Goal: Find specific page/section: Find specific page/section

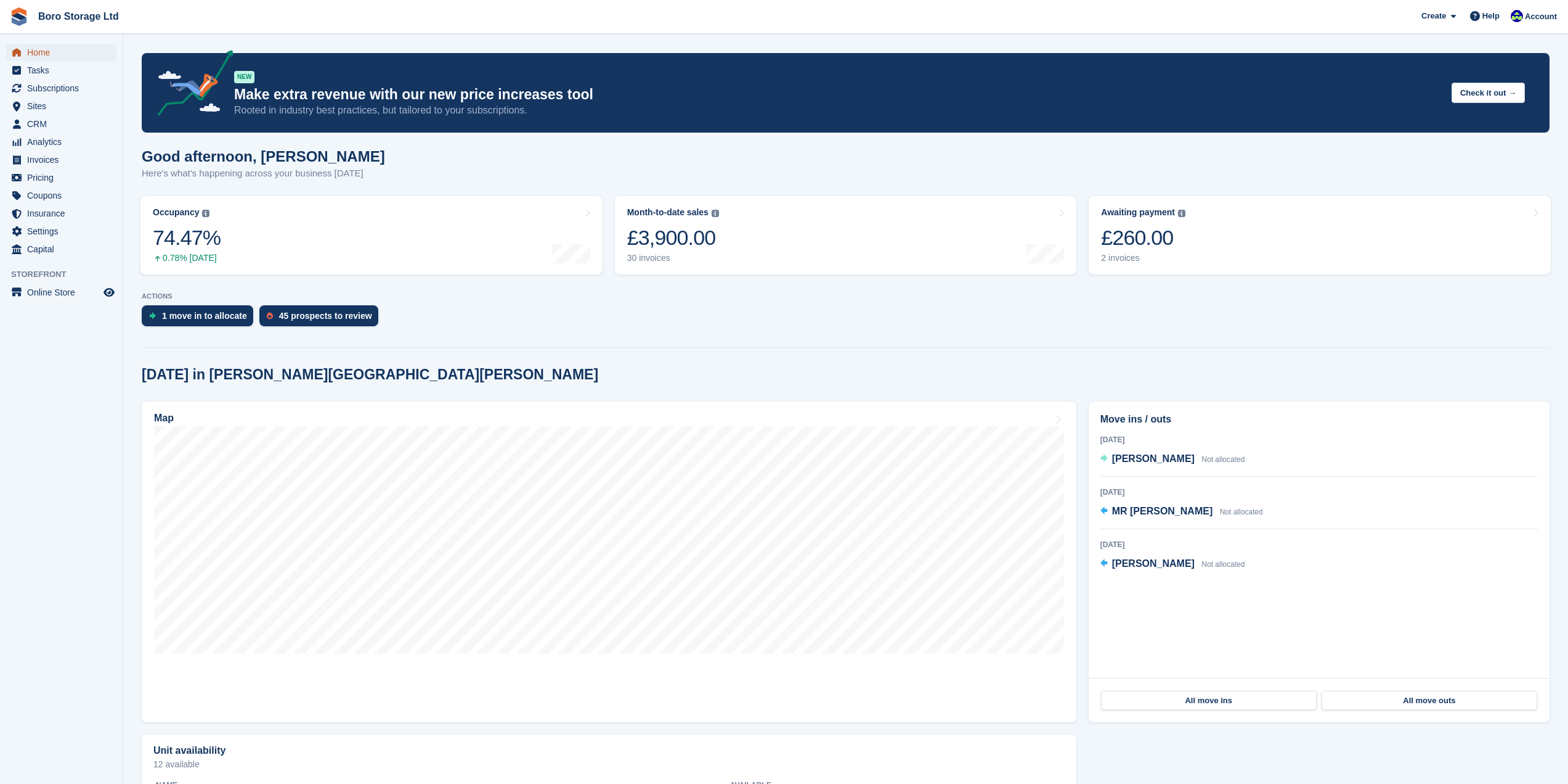
click at [62, 53] on span "Home" at bounding box center [64, 52] width 74 height 17
click at [41, 106] on span "Sites" at bounding box center [64, 107] width 74 height 17
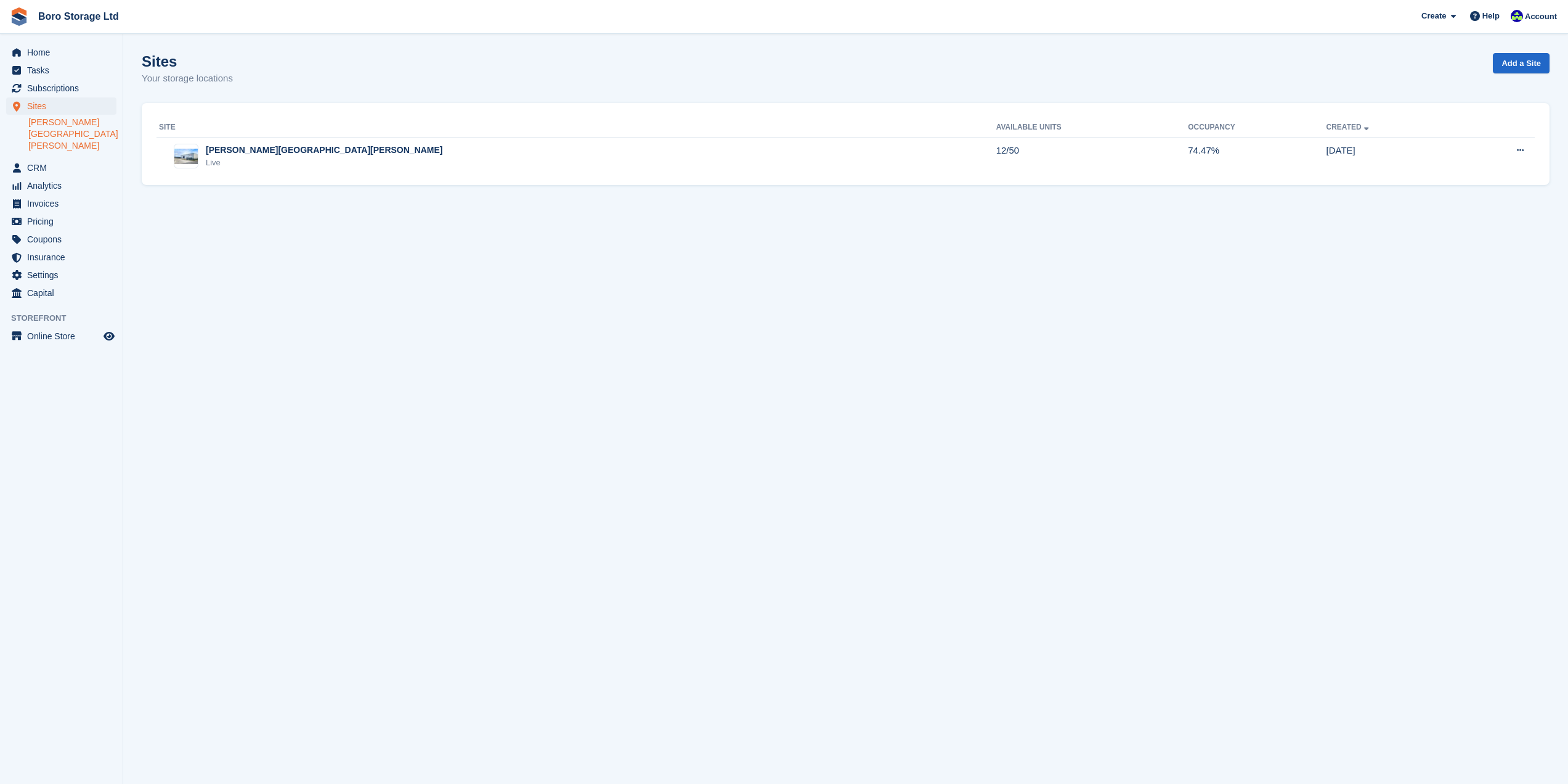
click at [69, 123] on link "[PERSON_NAME][GEOGRAPHIC_DATA][PERSON_NAME]" at bounding box center [72, 134] width 88 height 35
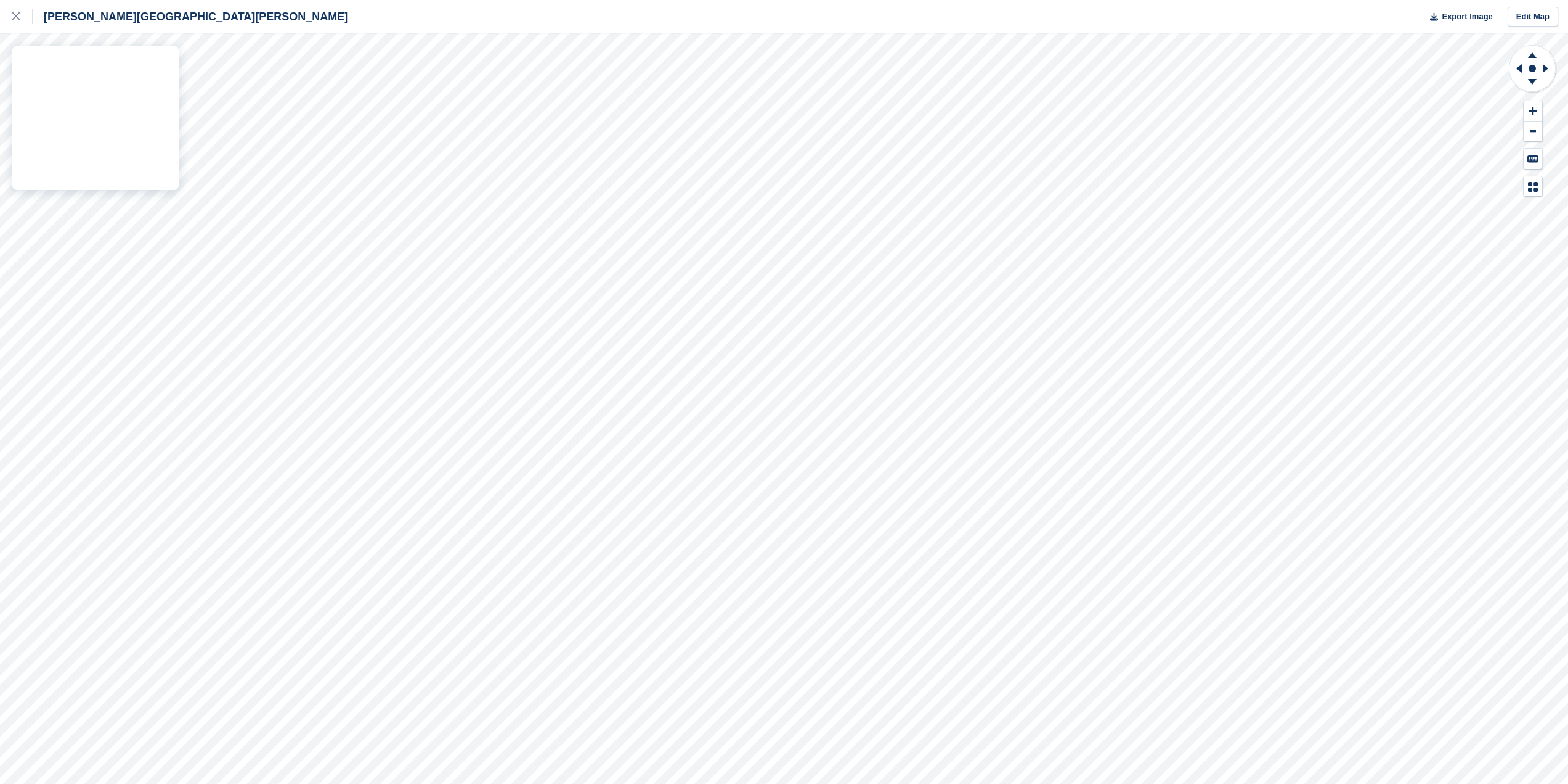
click at [69, 113] on div "Hopper Hill Road Export Image Edit Map" at bounding box center [784, 392] width 1568 height 784
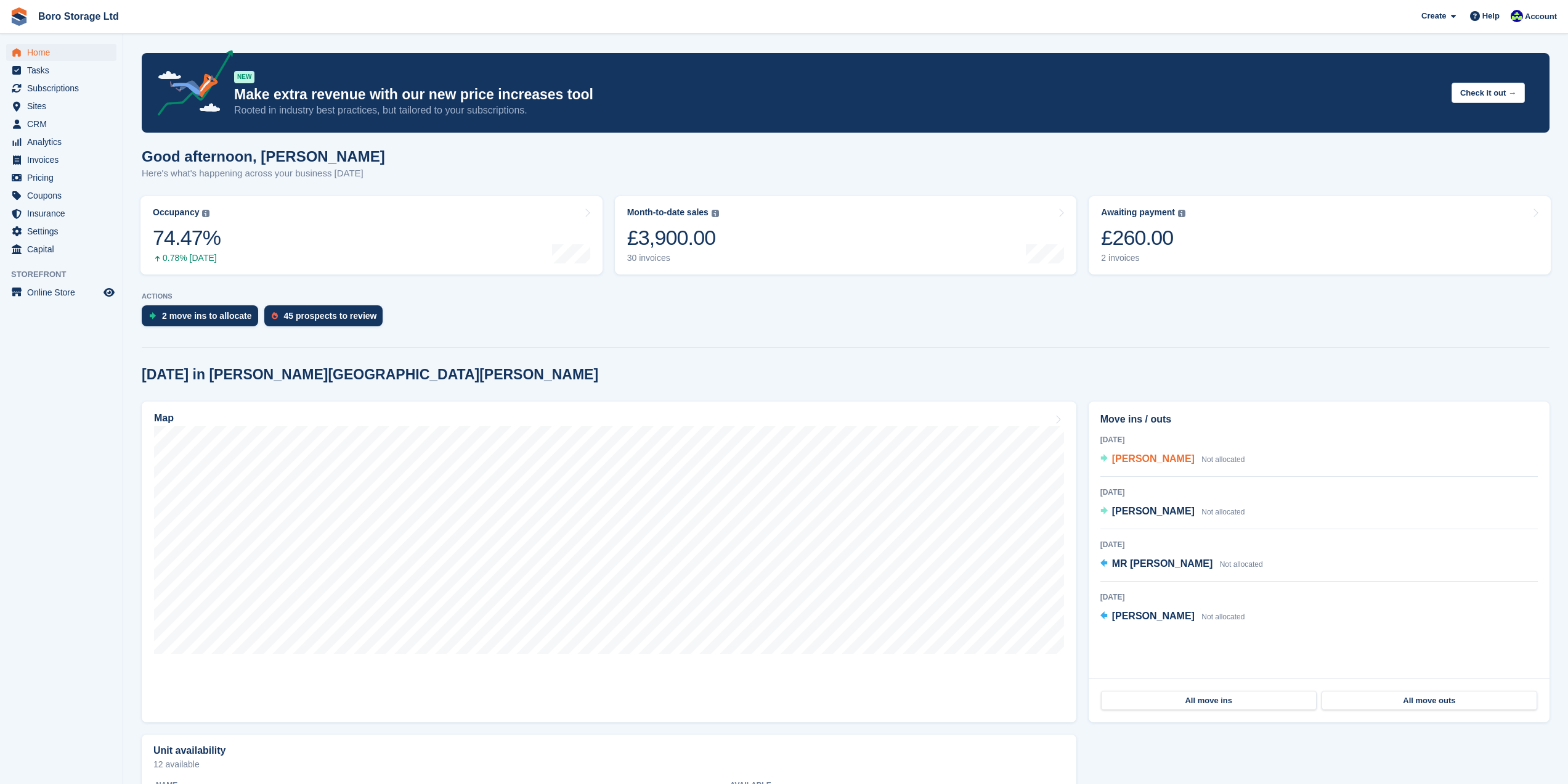
click at [1141, 458] on span "[PERSON_NAME]" at bounding box center [1154, 458] width 83 height 10
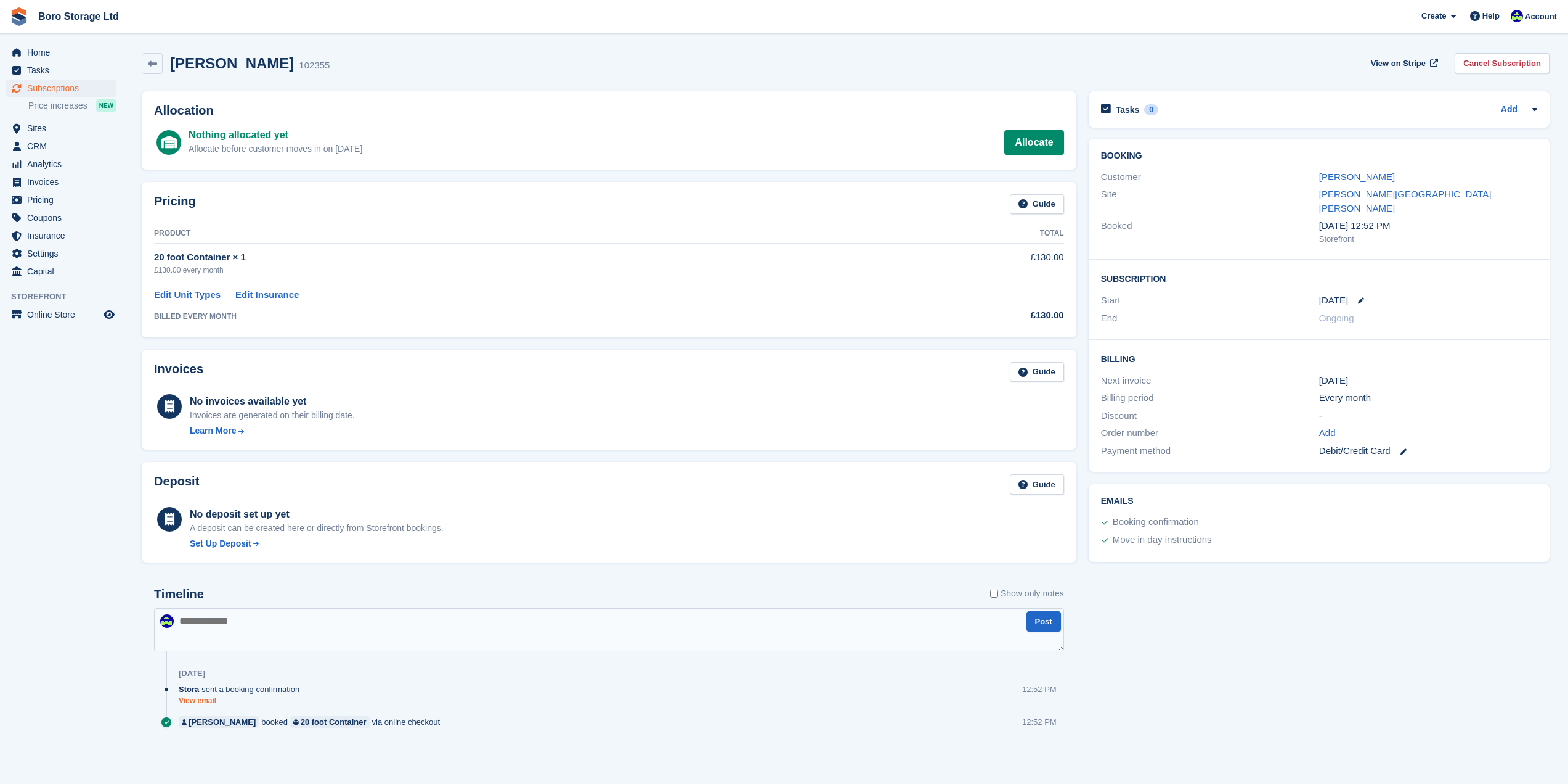
click at [196, 696] on link "View email" at bounding box center [242, 701] width 127 height 10
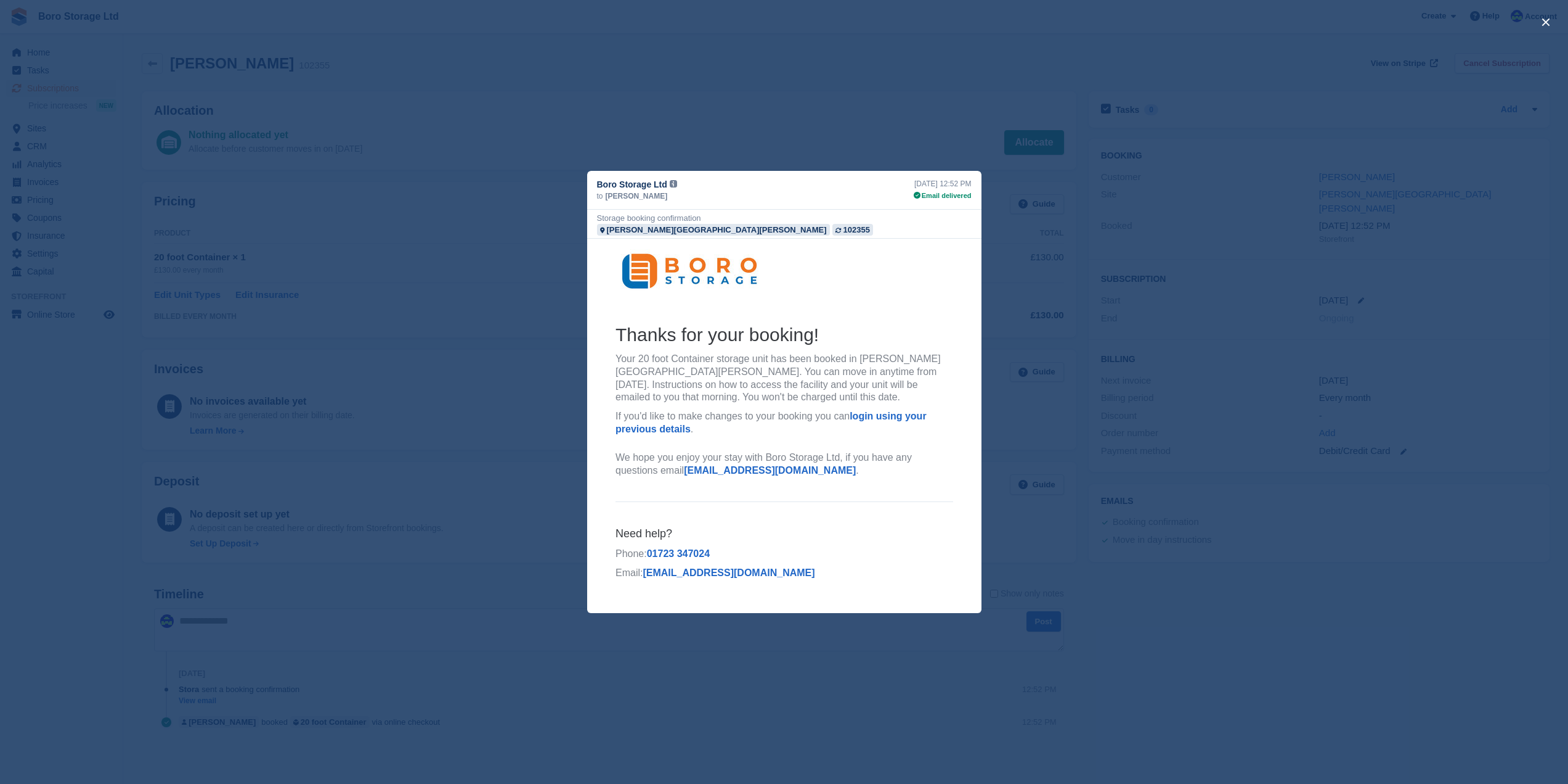
click at [728, 92] on div "close" at bounding box center [784, 392] width 1568 height 784
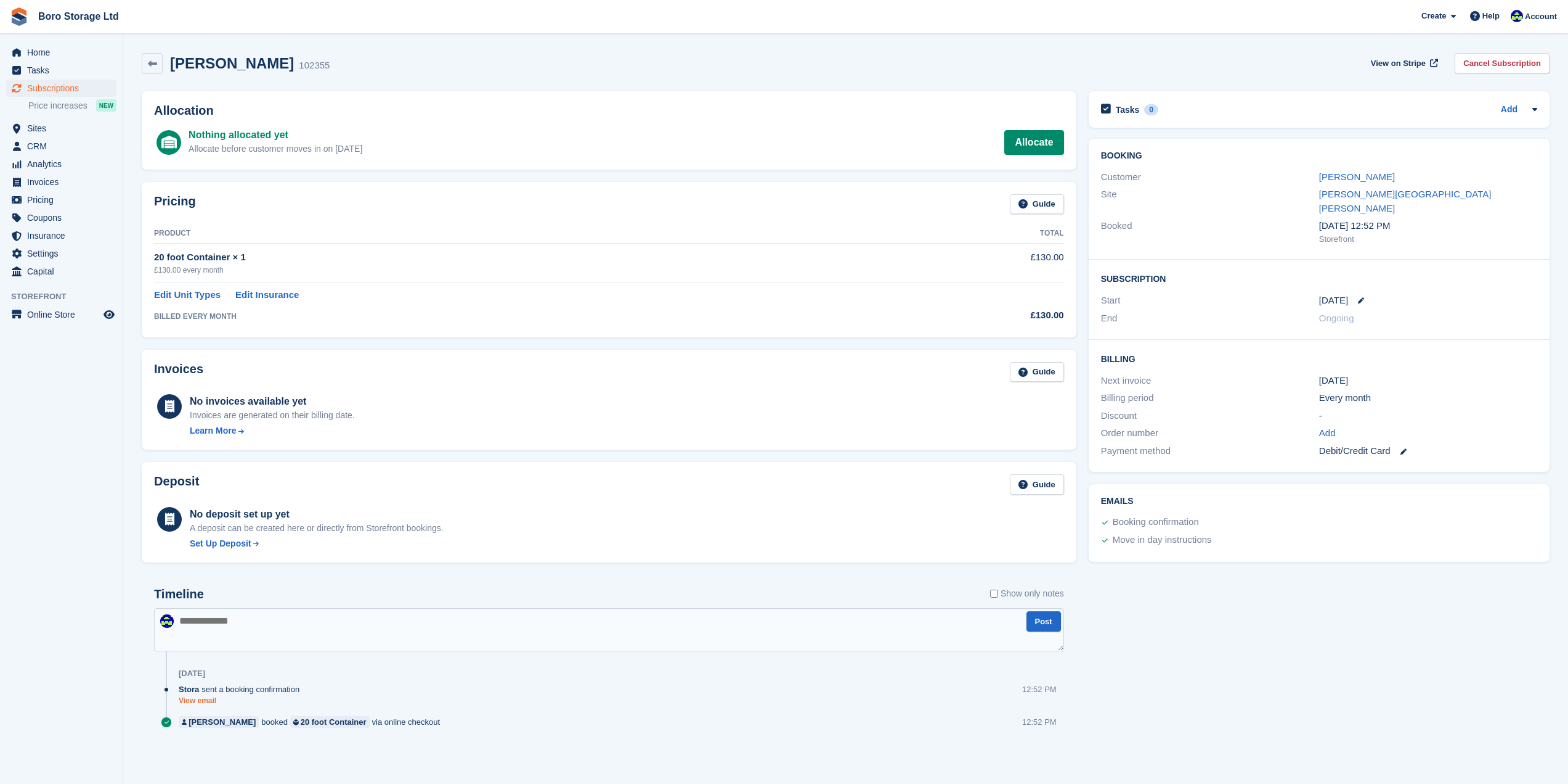
click at [201, 702] on link "View email" at bounding box center [242, 701] width 127 height 10
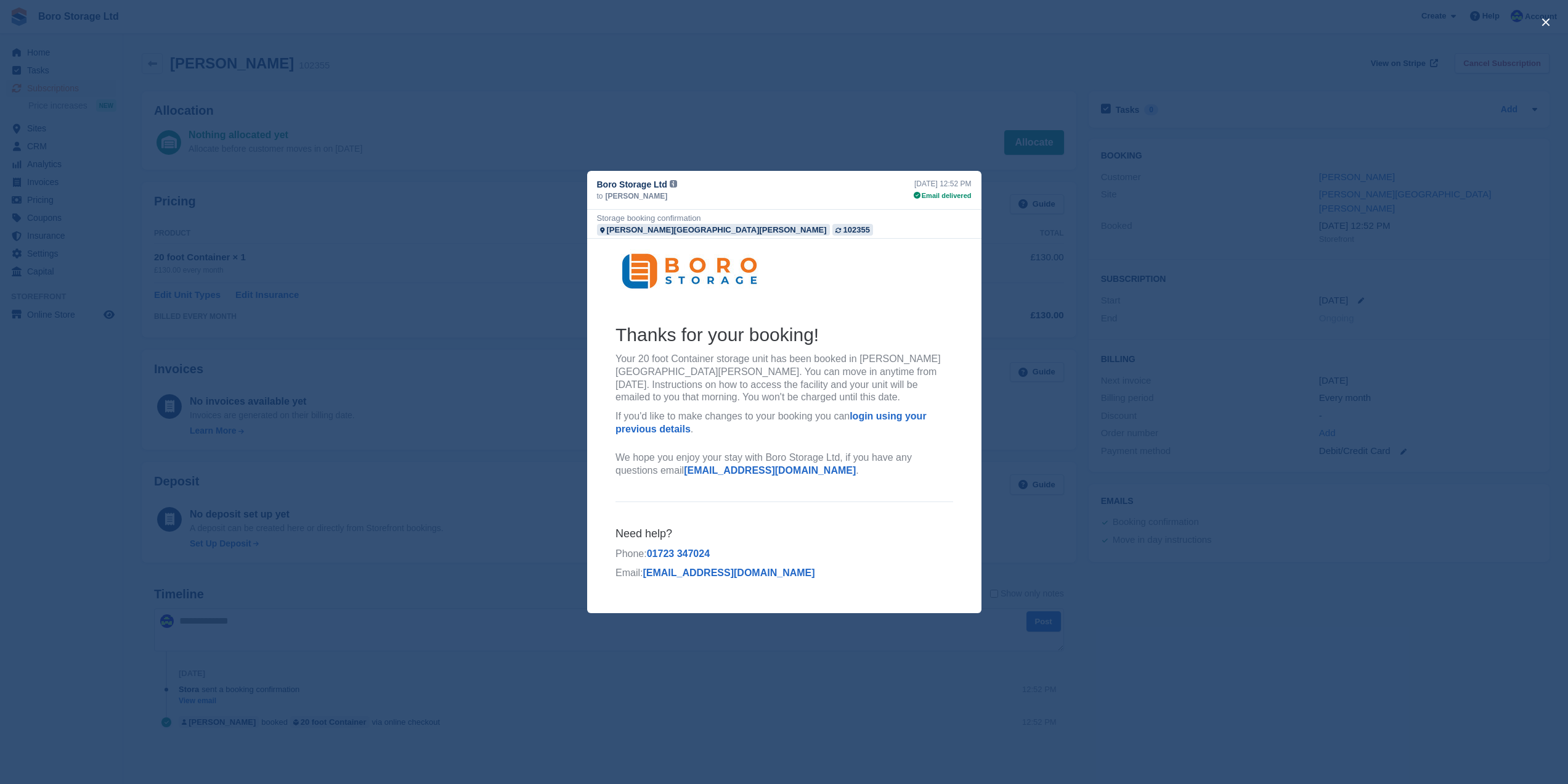
click at [660, 24] on div "close" at bounding box center [784, 392] width 1568 height 784
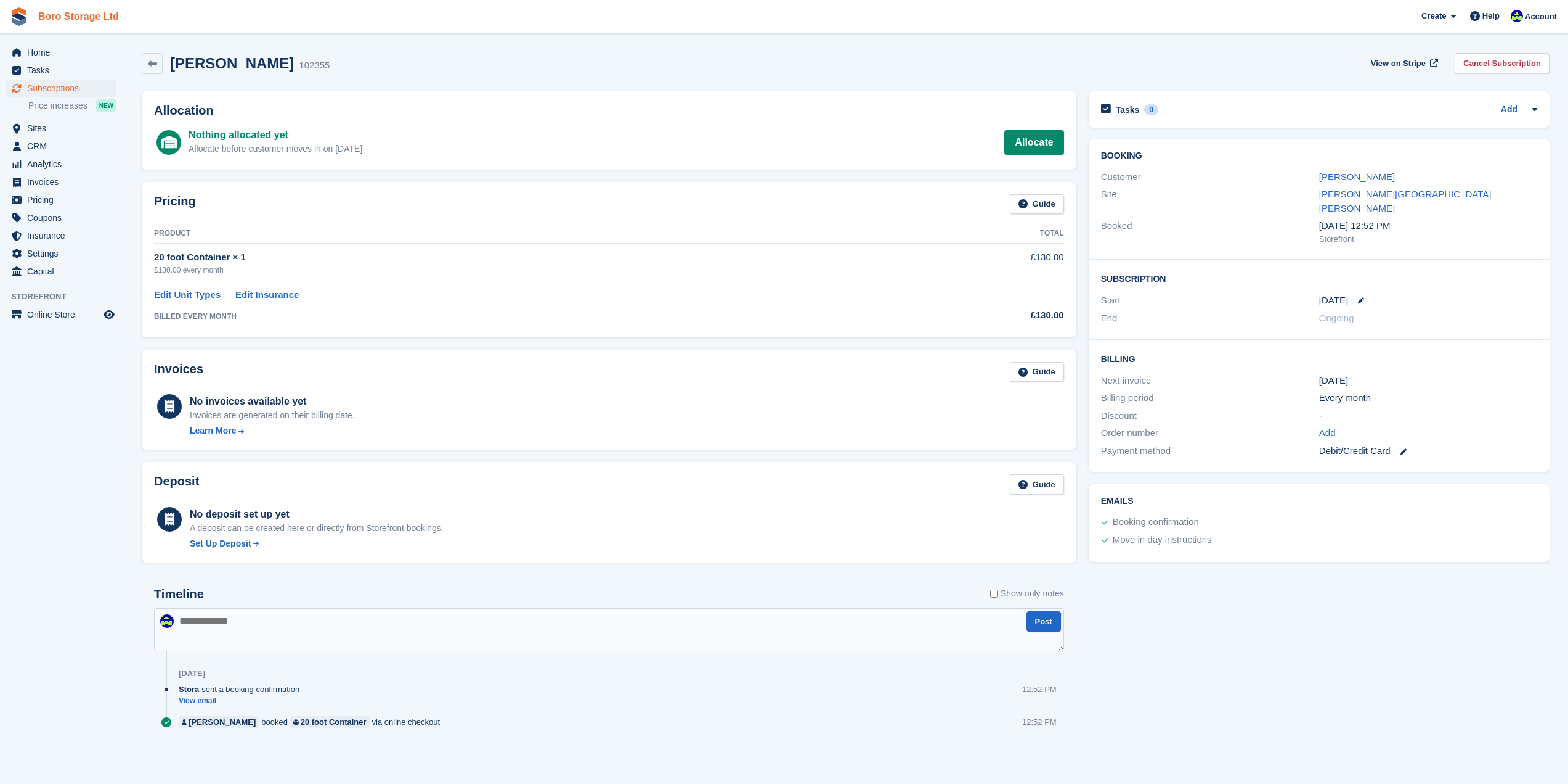
click at [86, 11] on link "Boro Storage Ltd" at bounding box center [79, 16] width 91 height 20
